Goal: Find specific page/section: Find specific page/section

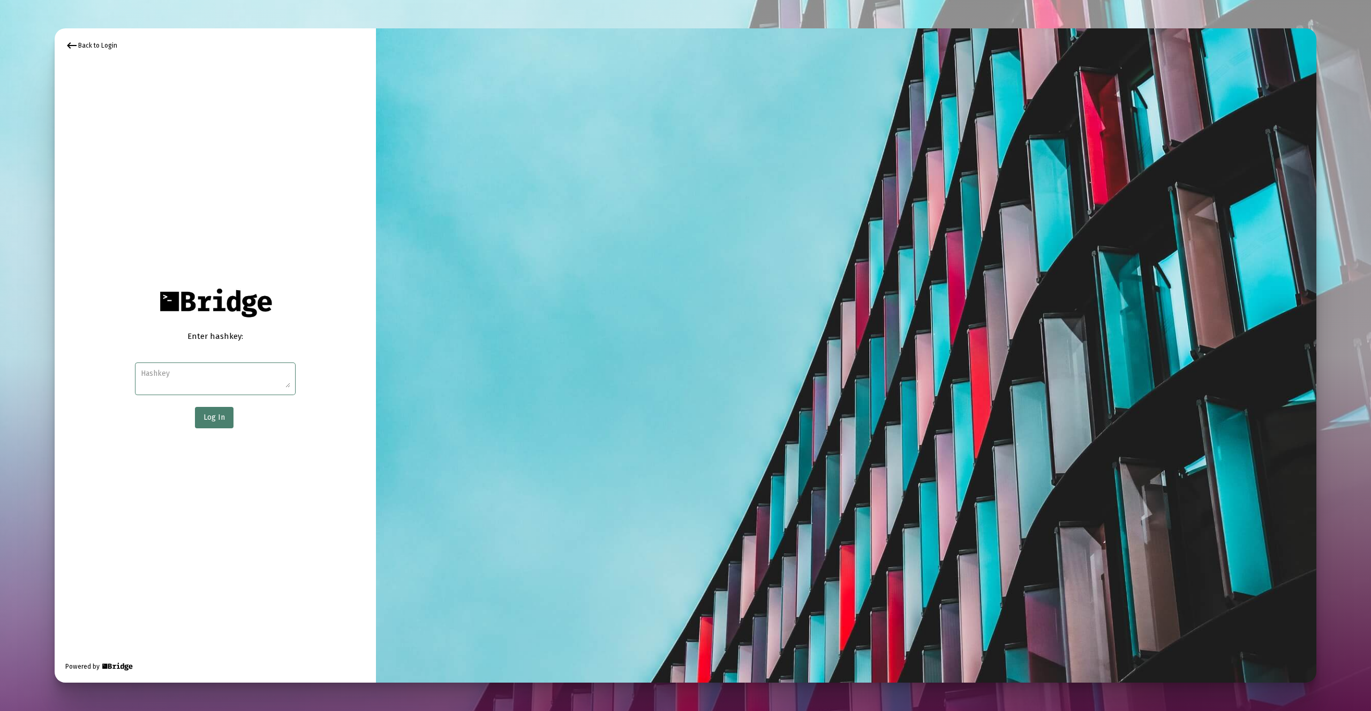
click at [198, 380] on textarea at bounding box center [215, 377] width 149 height 19
paste textarea "46dbb6af6b9a1afb09b581270063e1c0bb51c58648f50d8c8f560349d8884741d90c8fc1d1d8add…"
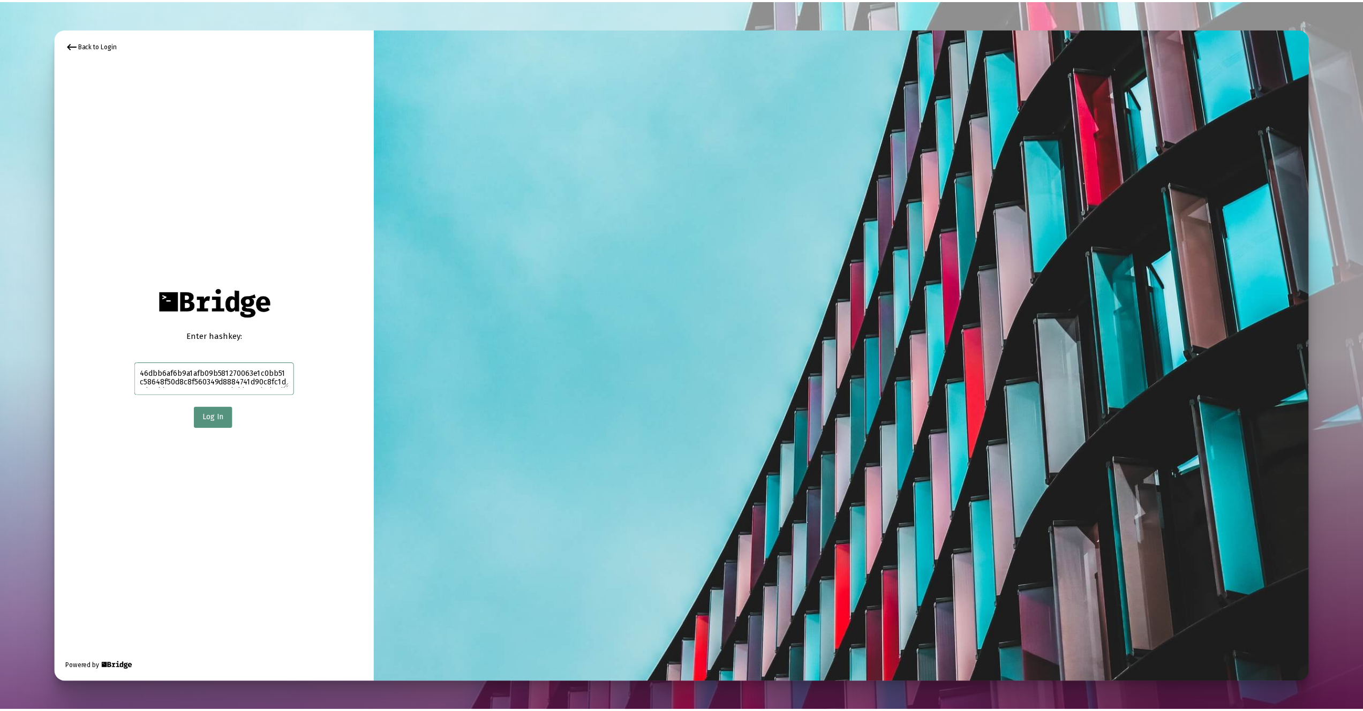
scroll to position [16, 0]
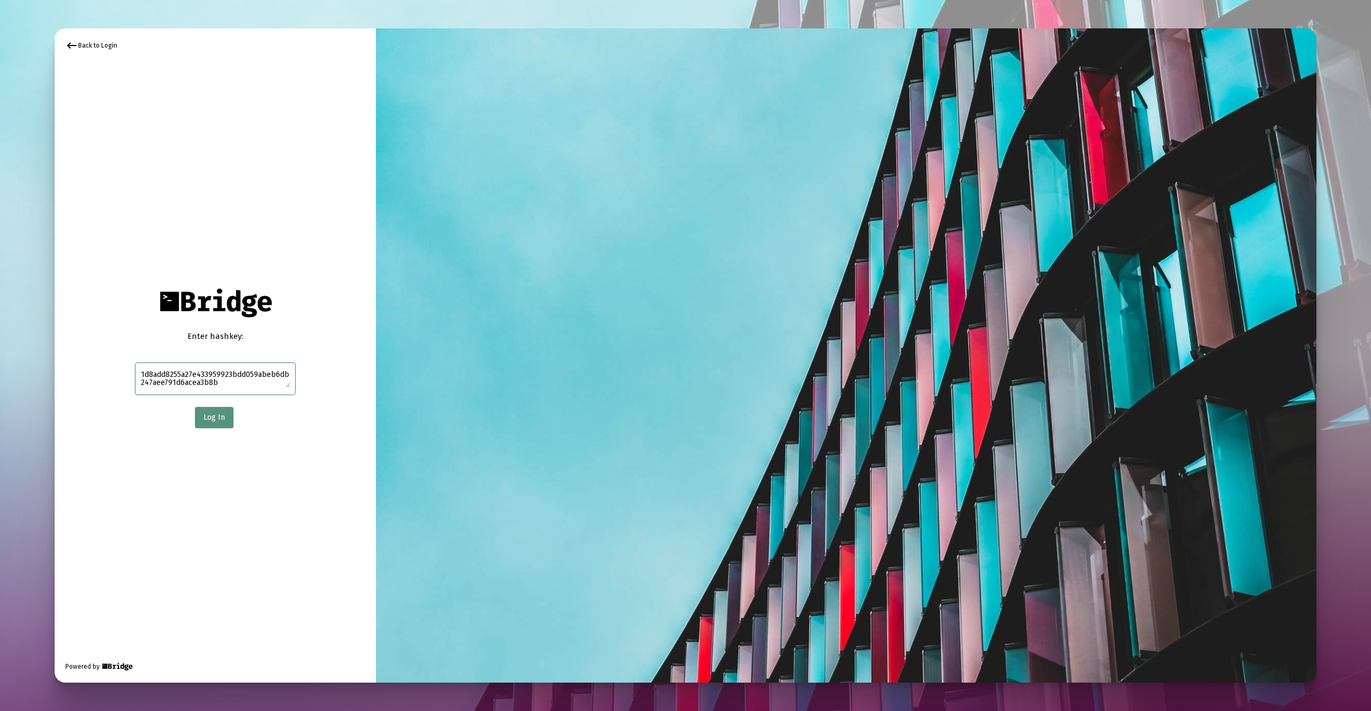
type textarea "46dbb6af6b9a1afb09b581270063e1c0bb51c58648f50d8c8f560349d8884741d90c8fc1d1d8add…"
click at [216, 417] on span "Log In" at bounding box center [213, 417] width 21 height 9
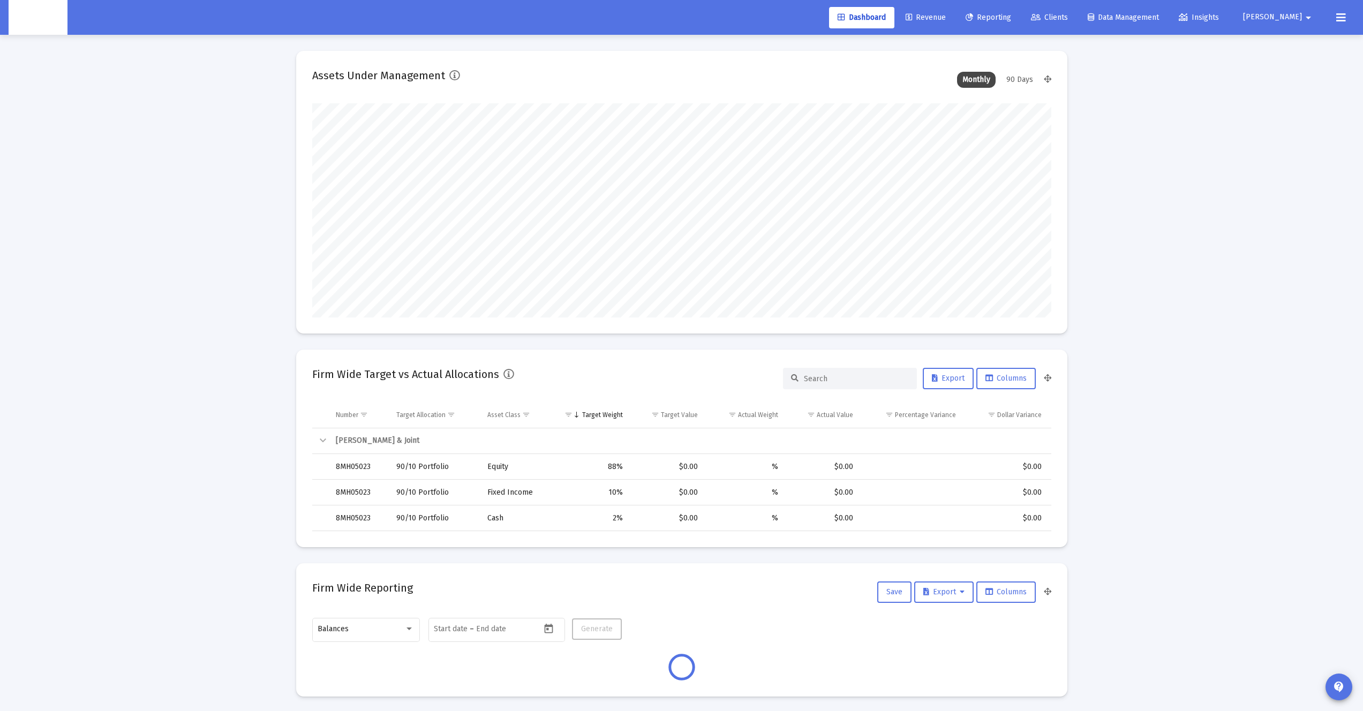
click at [946, 21] on span "Revenue" at bounding box center [925, 17] width 40 height 9
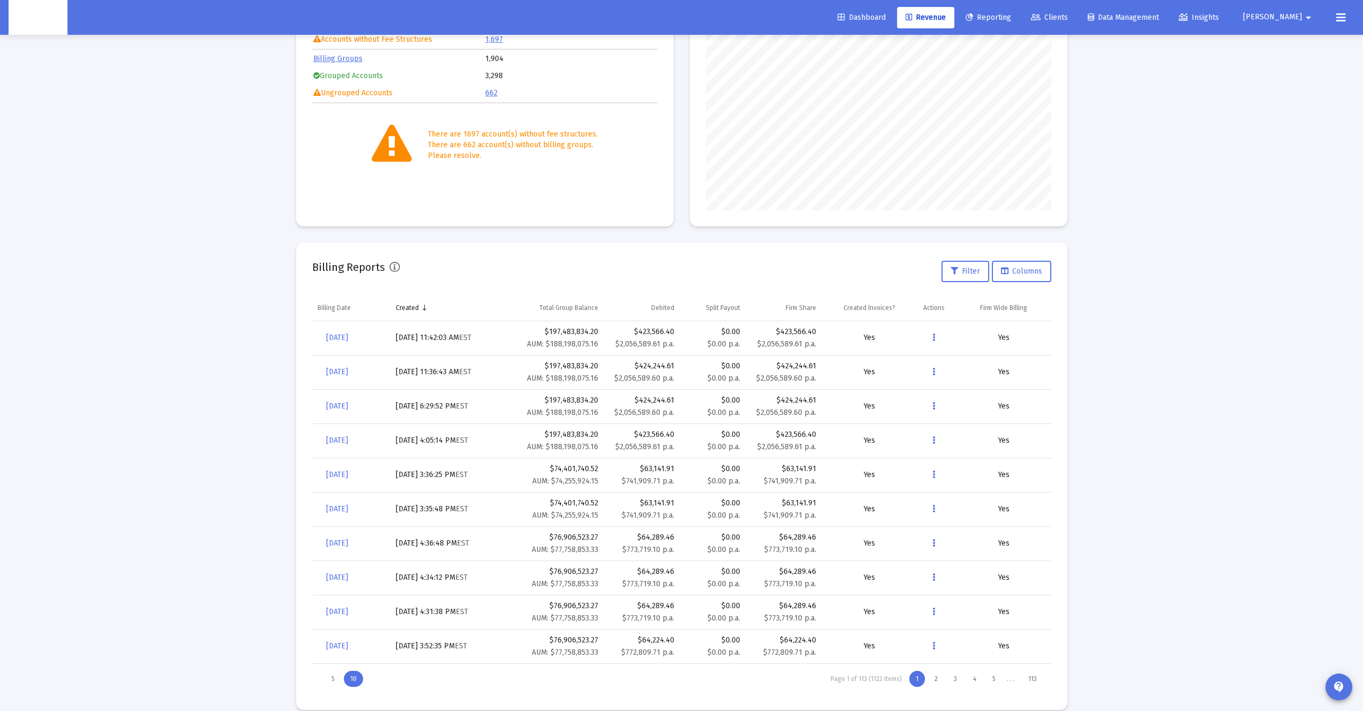
scroll to position [158, 0]
click at [936, 676] on div "2" at bounding box center [936, 678] width 16 height 16
click at [950, 676] on div "3" at bounding box center [955, 678] width 16 height 16
click at [977, 682] on div "4" at bounding box center [974, 678] width 16 height 16
click at [958, 677] on div "3" at bounding box center [955, 678] width 16 height 16
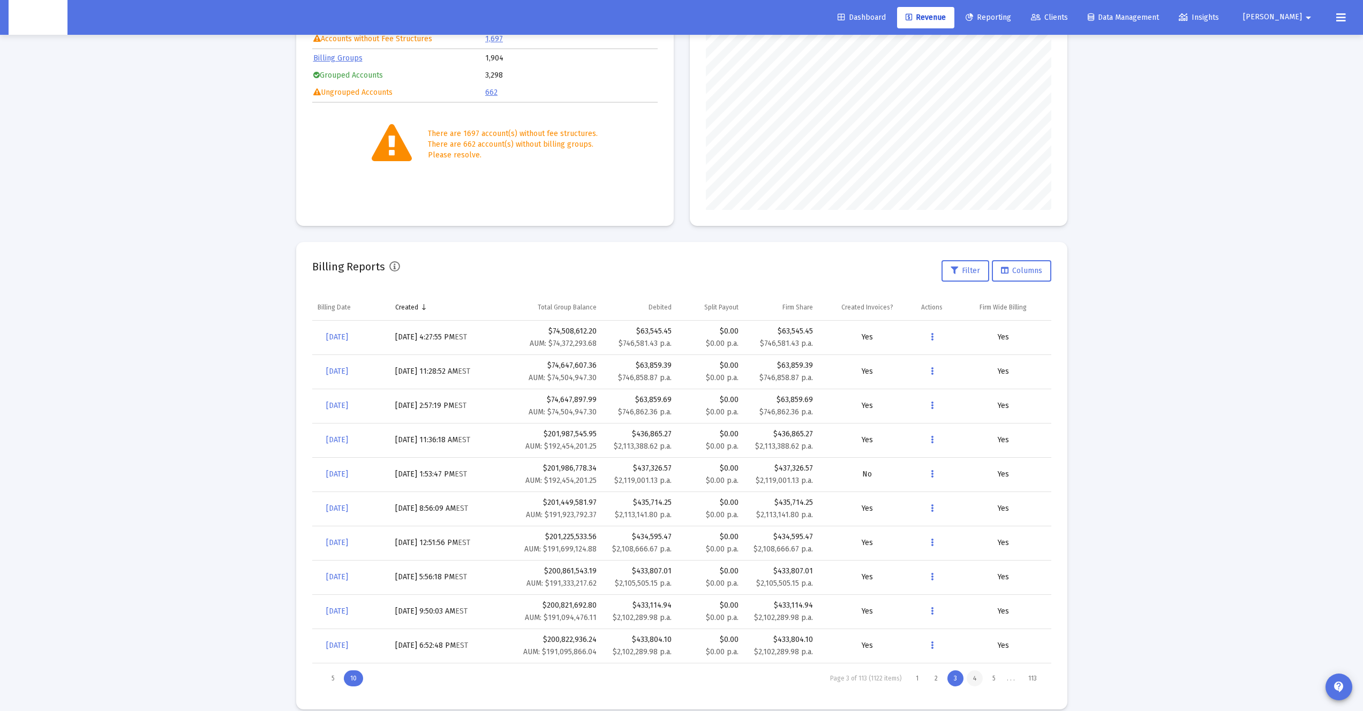
click at [972, 677] on div "4" at bounding box center [974, 678] width 16 height 16
click at [956, 677] on div "3" at bounding box center [955, 678] width 16 height 16
